Goal: Find contact information: Find contact information

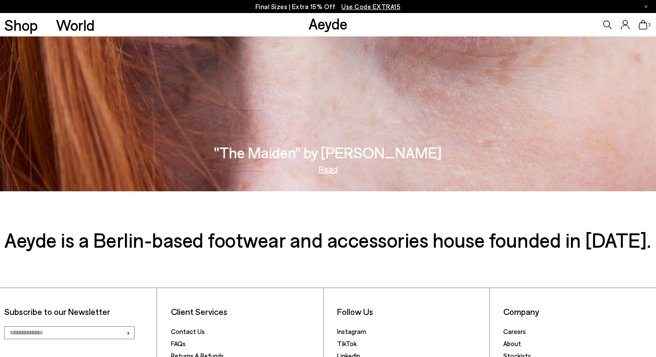
scroll to position [1535, 0]
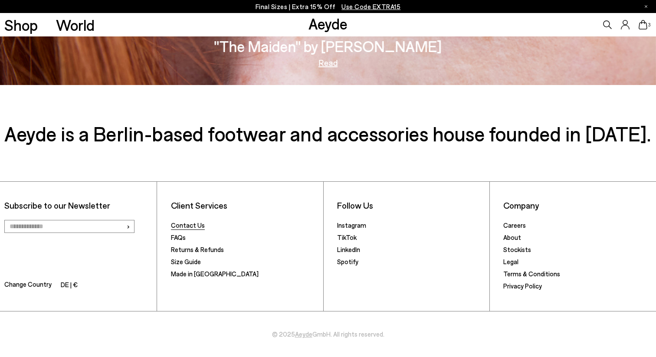
click at [186, 224] on link "Contact Us" at bounding box center [188, 225] width 34 height 8
click at [191, 224] on link "Contact Us" at bounding box center [188, 225] width 34 height 8
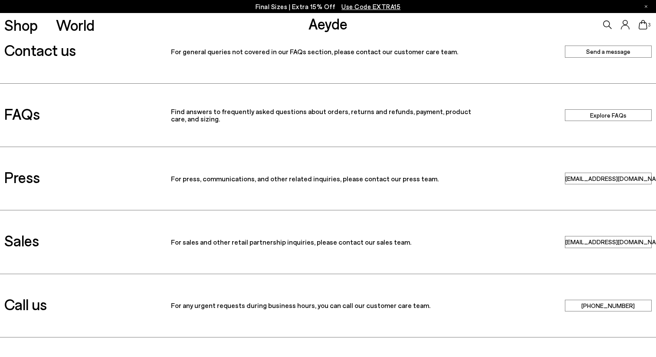
scroll to position [28, 0]
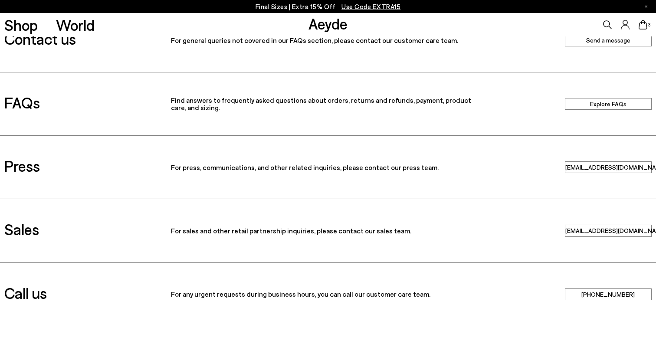
click at [610, 295] on link "[PHONE_NUMBER]" at bounding box center [608, 295] width 87 height 12
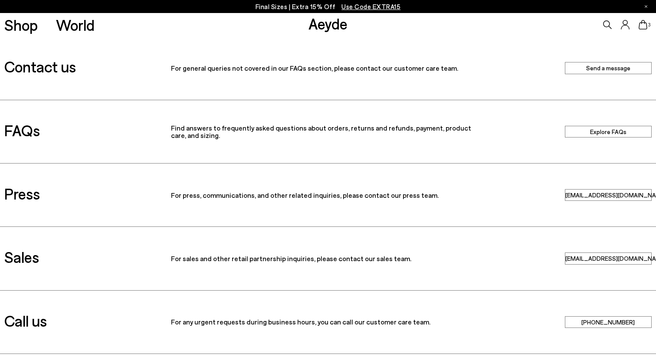
click at [615, 130] on link "Explore FAQs" at bounding box center [608, 132] width 87 height 12
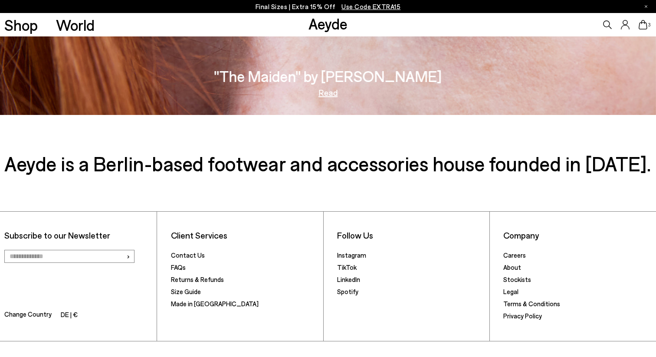
scroll to position [1535, 0]
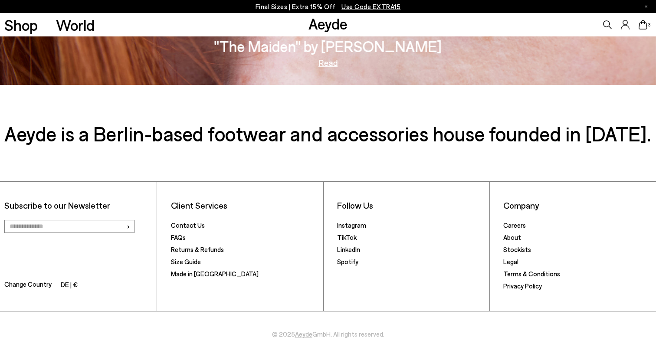
click at [184, 224] on link "Contact Us" at bounding box center [188, 225] width 34 height 8
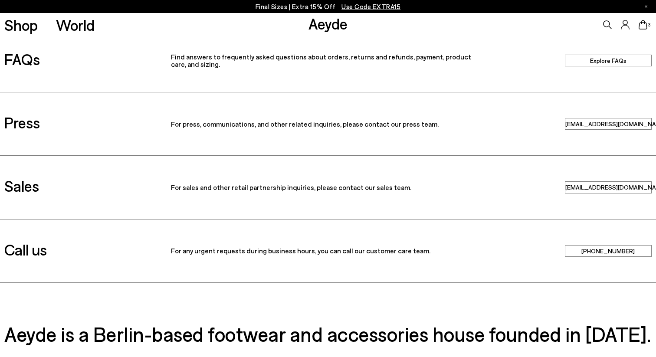
scroll to position [73, 0]
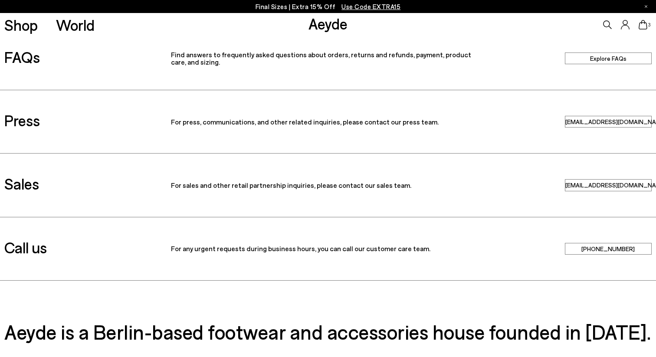
click at [608, 250] on link "[PHONE_NUMBER]" at bounding box center [608, 249] width 87 height 12
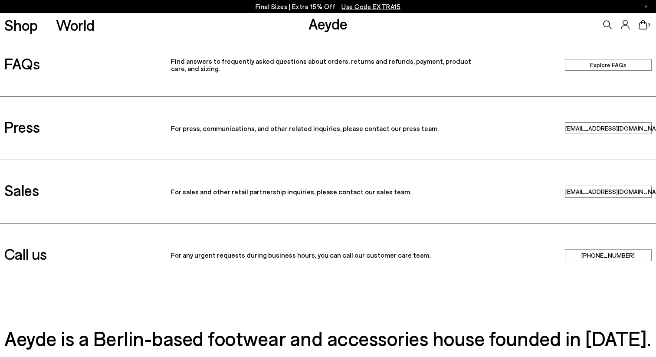
scroll to position [64, 0]
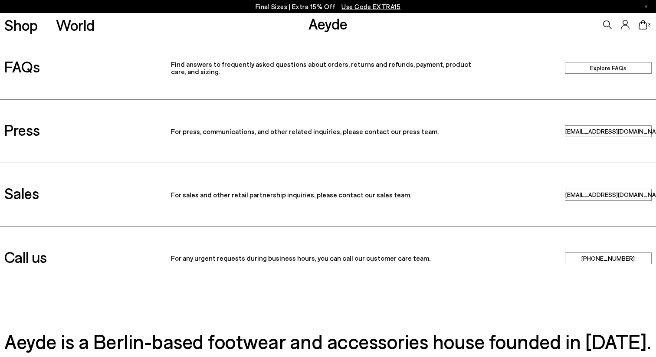
click at [600, 197] on link "[EMAIL_ADDRESS][DOMAIN_NAME]" at bounding box center [608, 195] width 87 height 12
